Goal: Task Accomplishment & Management: Use online tool/utility

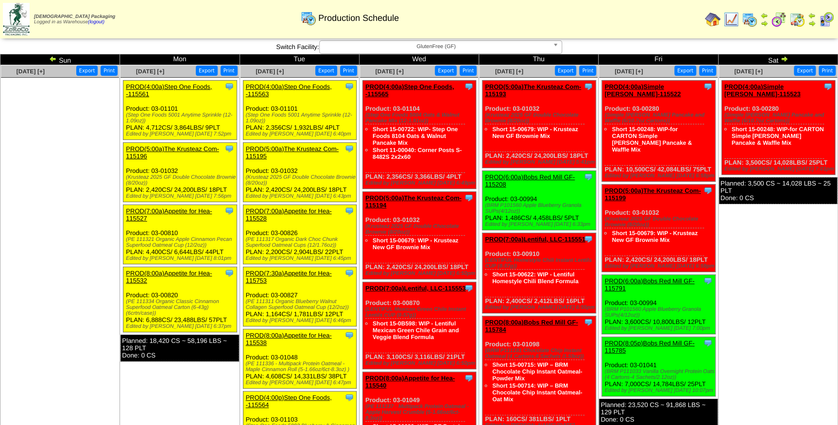
click at [400, 48] on span "GlutenFree (GF)" at bounding box center [437, 47] width 226 height 12
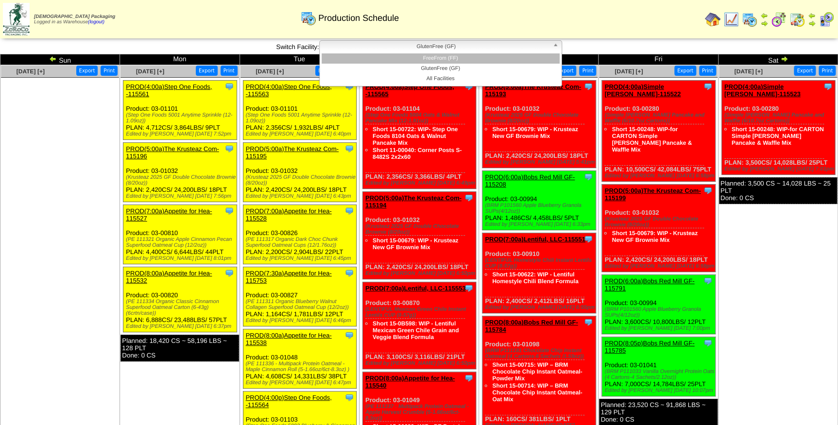
click at [405, 63] on li "FreeFrom (FF)" at bounding box center [441, 58] width 238 height 10
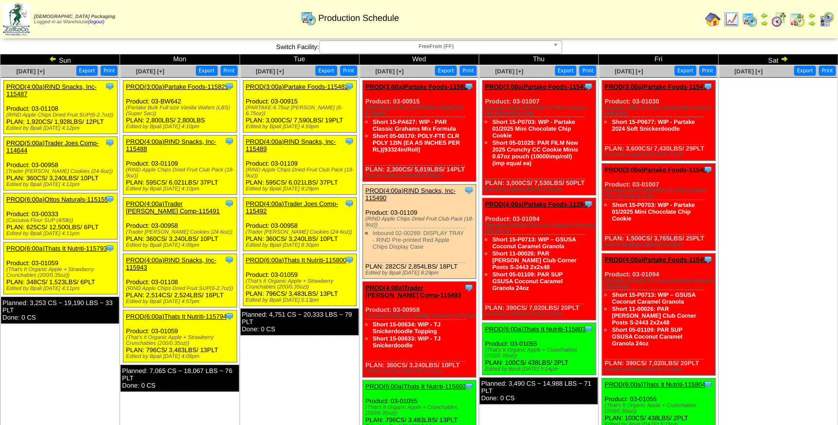
click at [303, 88] on link "PROD(3:00a)Partake Foods-115482" at bounding box center [297, 86] width 103 height 7
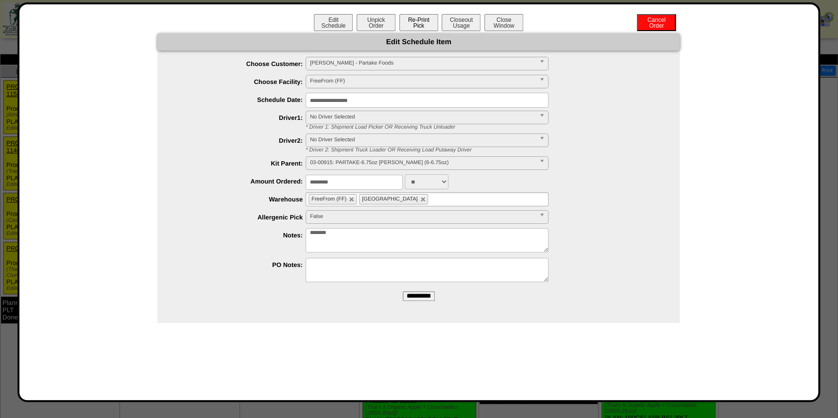
click at [423, 25] on button "Re-Print Pick" at bounding box center [419, 22] width 39 height 17
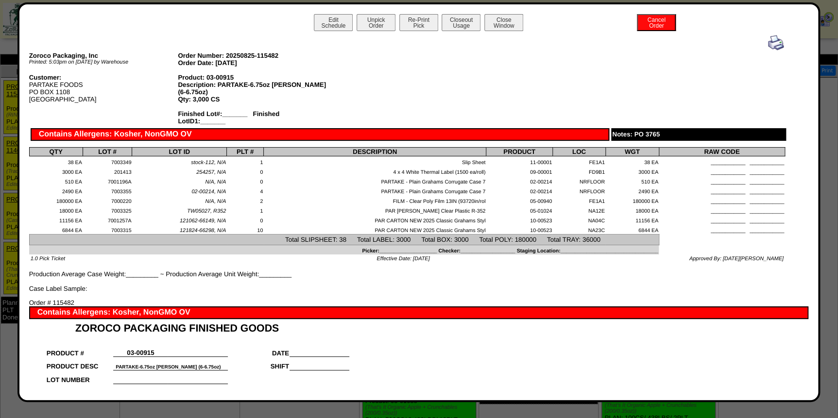
click at [768, 44] on img at bounding box center [776, 43] width 16 height 16
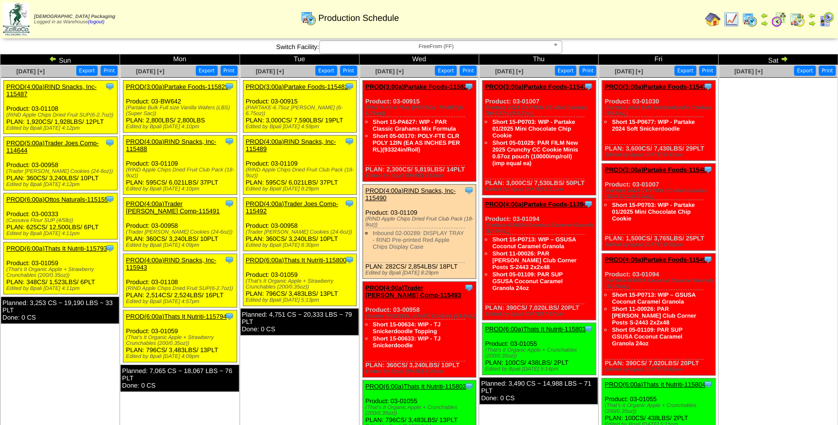
click at [306, 143] on link "PROD(4:00a)RIND Snacks, Inc-115489" at bounding box center [291, 145] width 90 height 15
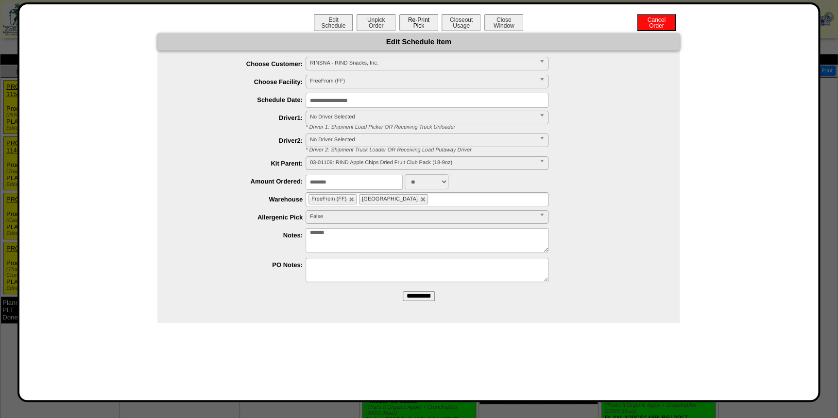
click at [420, 18] on button "Re-Print Pick" at bounding box center [419, 22] width 39 height 17
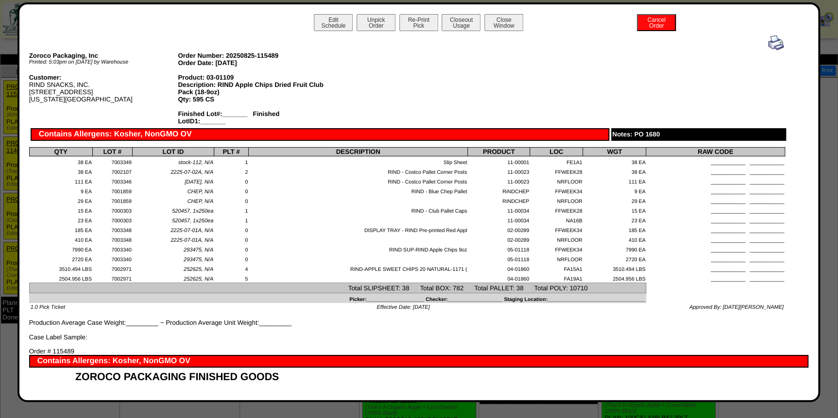
click at [773, 42] on img at bounding box center [776, 43] width 16 height 16
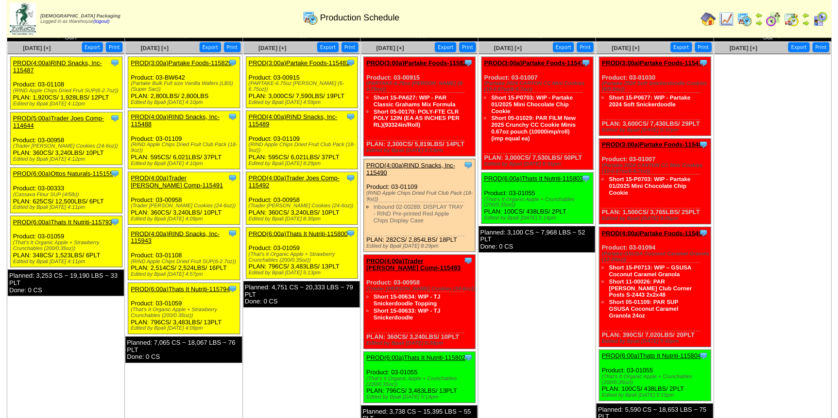
scroll to position [44, 0]
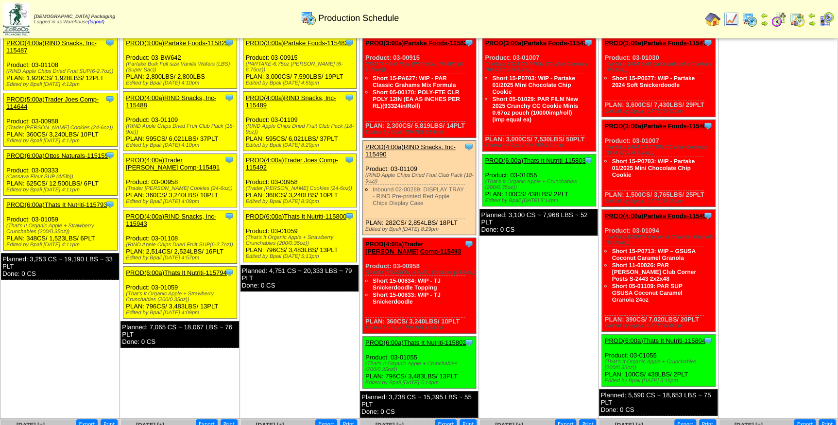
click at [294, 160] on link "PROD(4:00a)Trader Joes Comp-115492" at bounding box center [292, 164] width 92 height 15
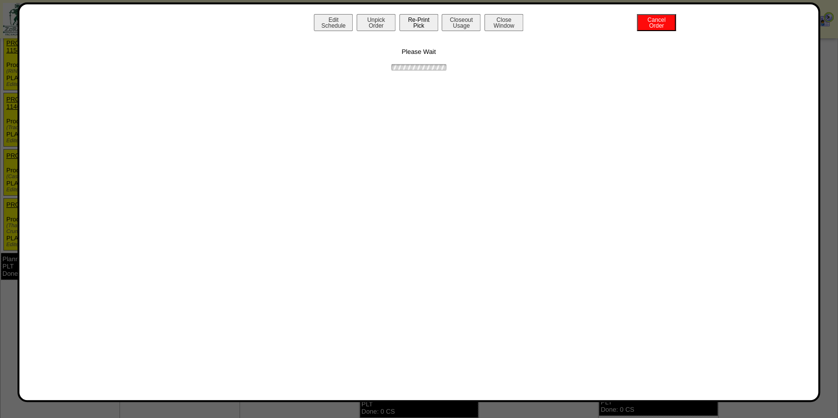
click at [413, 23] on button "Re-Print Pick" at bounding box center [419, 22] width 39 height 17
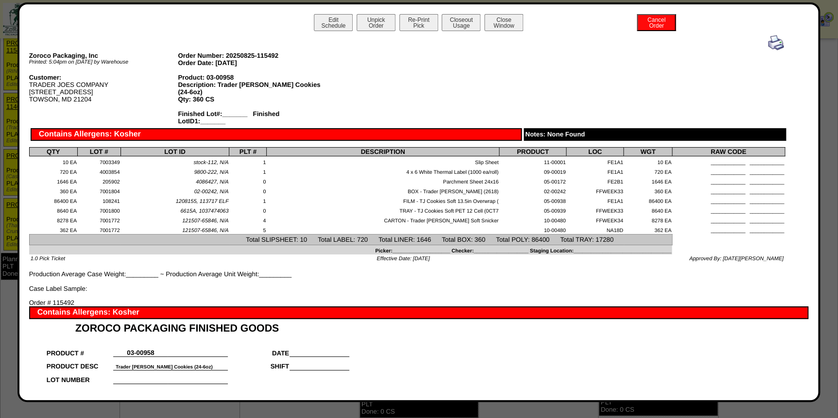
click at [769, 47] on img at bounding box center [776, 43] width 16 height 16
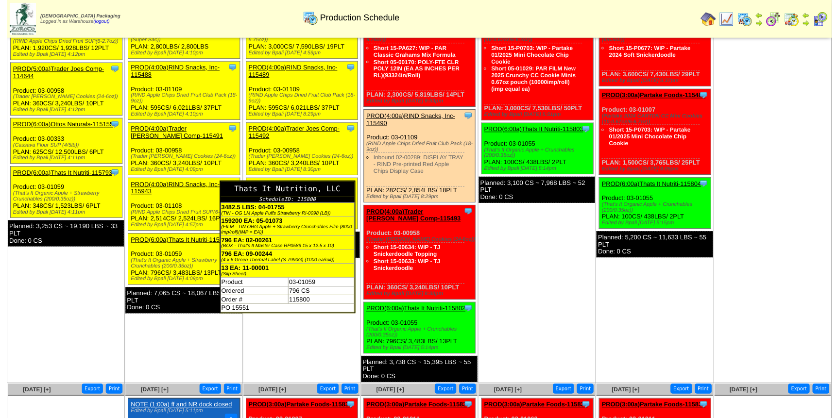
scroll to position [88, 0]
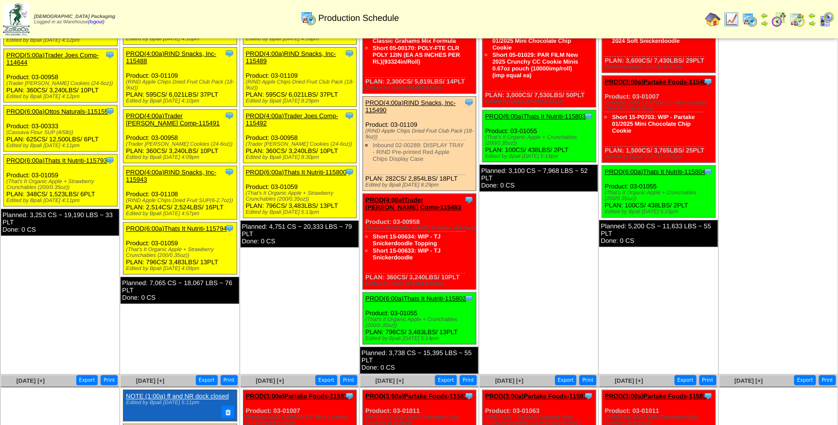
click at [286, 169] on link "PROD(6:00a)Thats It Nutriti-115800" at bounding box center [296, 172] width 101 height 7
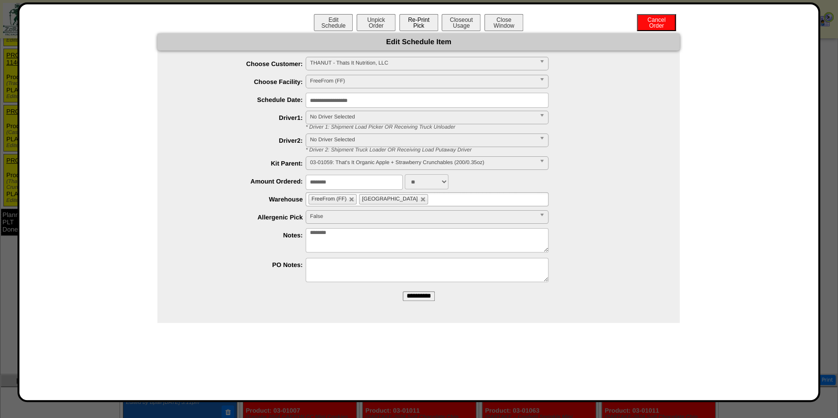
click at [422, 22] on button "Re-Print Pick" at bounding box center [419, 22] width 39 height 17
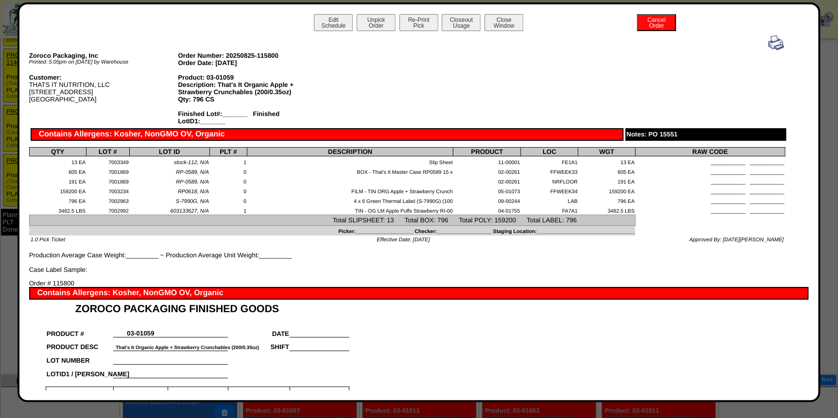
click at [768, 45] on img at bounding box center [776, 43] width 16 height 16
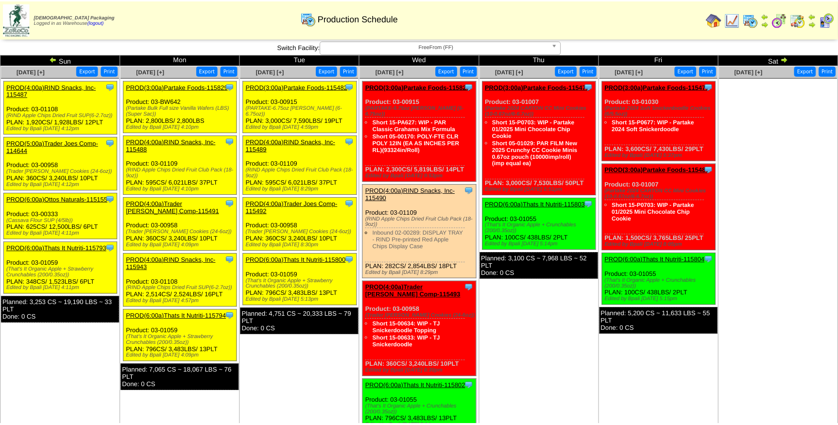
scroll to position [88, 0]
